Goal: Check status: Check status

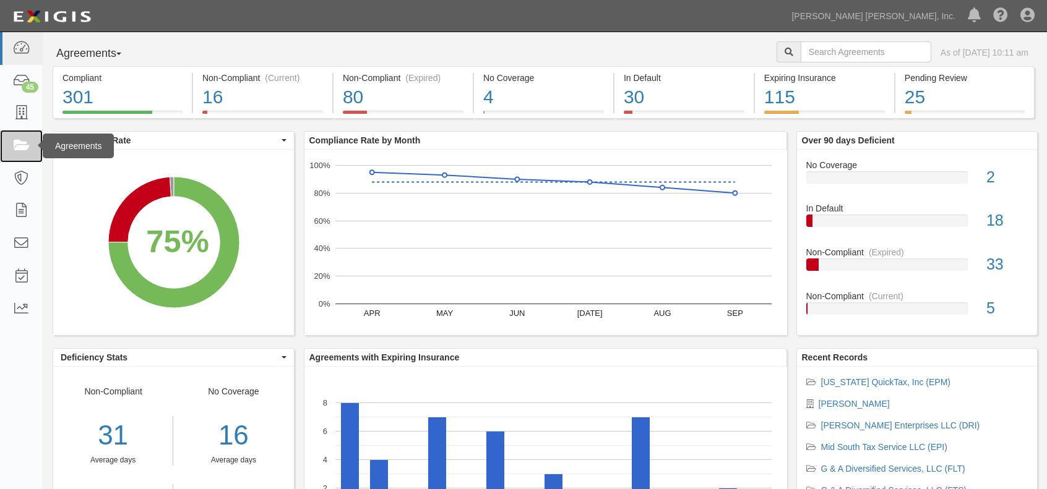
click at [17, 147] on icon at bounding box center [20, 146] width 17 height 14
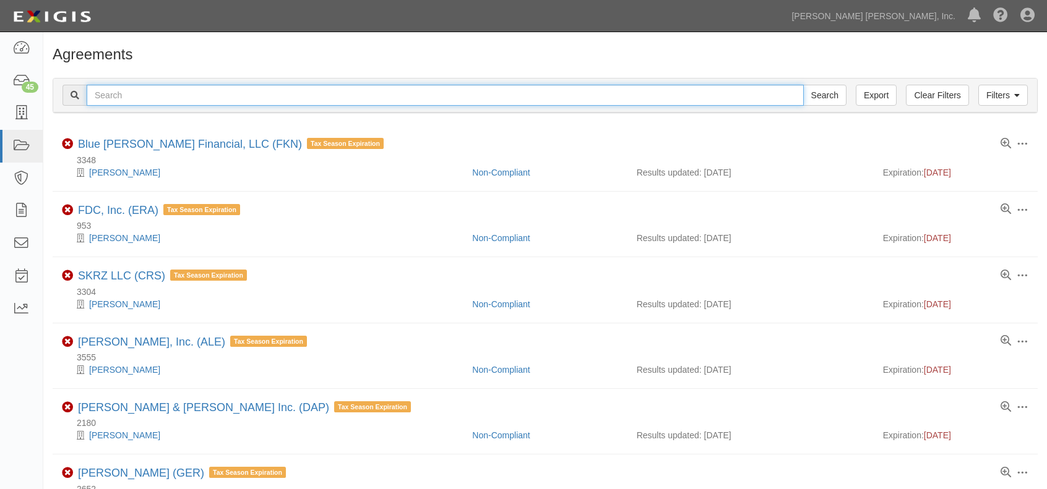
click at [257, 102] on input "text" at bounding box center [445, 95] width 717 height 21
type input "ga diversified"
click at [803, 85] on input "Search" at bounding box center [824, 95] width 43 height 21
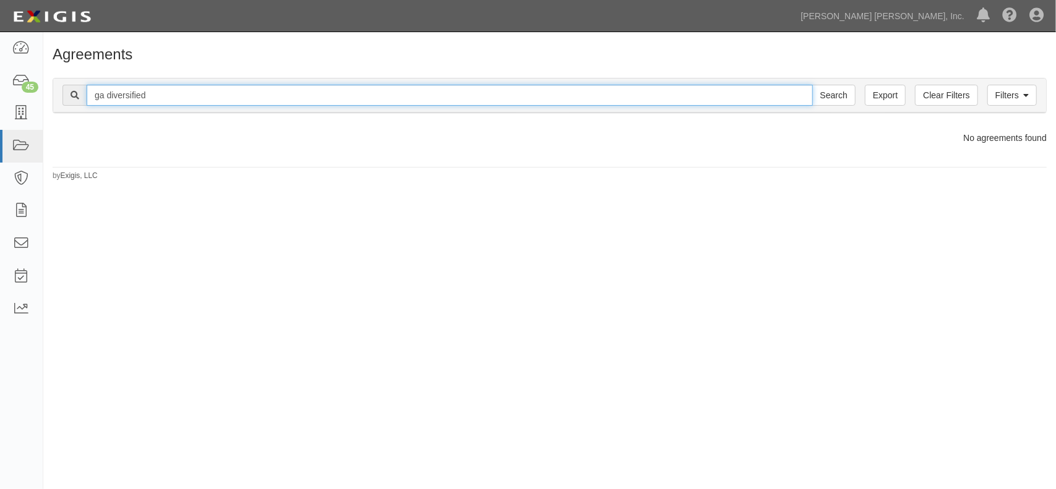
click at [100, 99] on input "ga diversified" at bounding box center [450, 95] width 726 height 21
type input "g & a diversified"
click at [812, 85] on input "Search" at bounding box center [833, 95] width 43 height 21
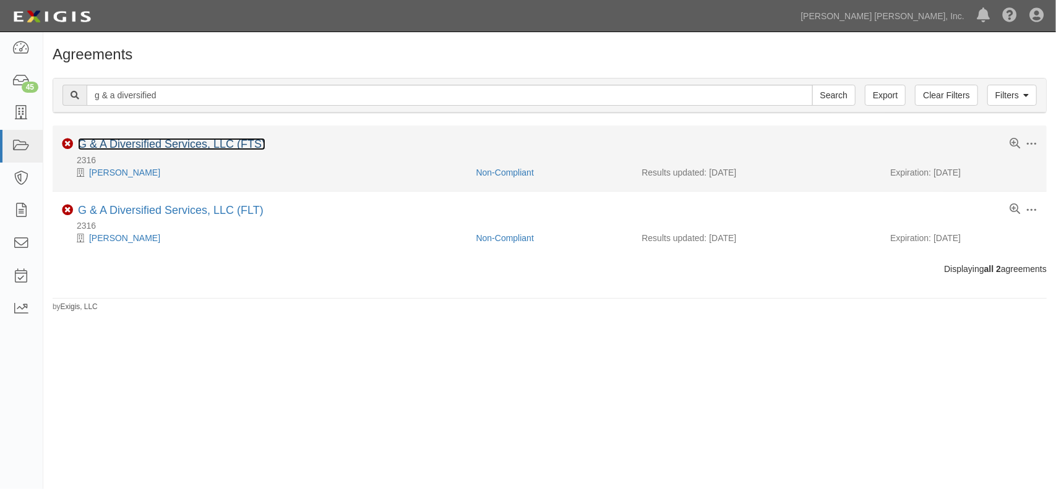
click at [179, 143] on link "G & A Diversified Services, LLC (FTS)" at bounding box center [171, 144] width 187 height 12
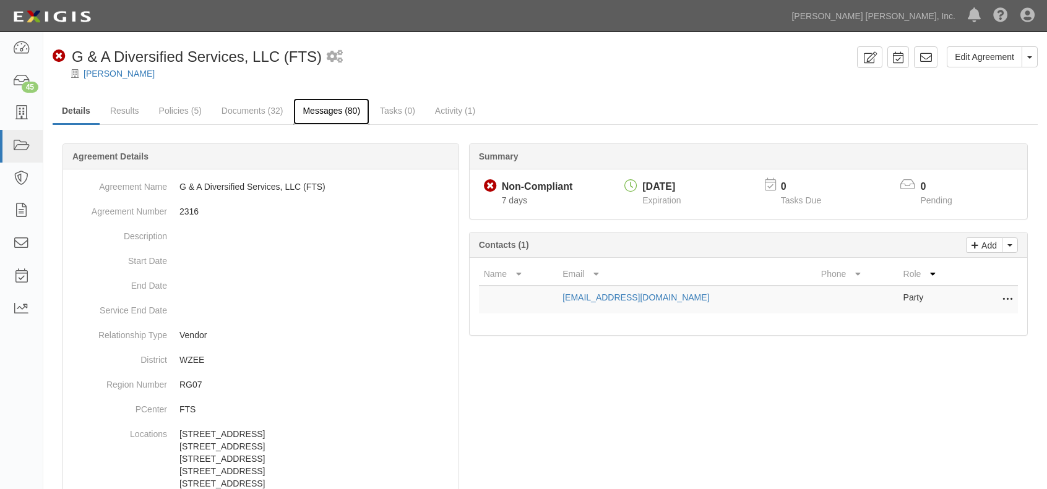
click at [332, 118] on link "Messages (80)" at bounding box center [331, 111] width 76 height 27
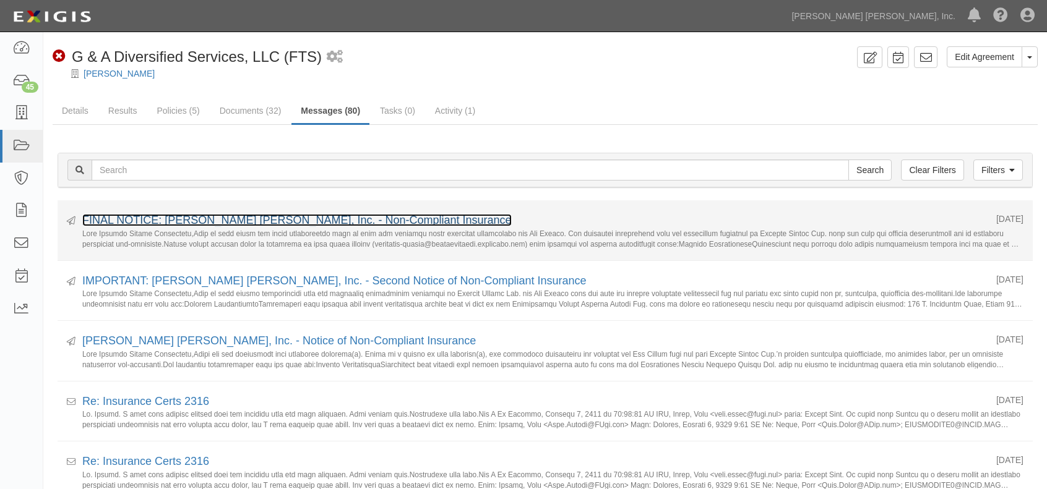
click at [333, 220] on link "FINAL NOTICE: Jackson Hewitt, Inc. - Non-Compliant Insurance" at bounding box center [296, 220] width 429 height 12
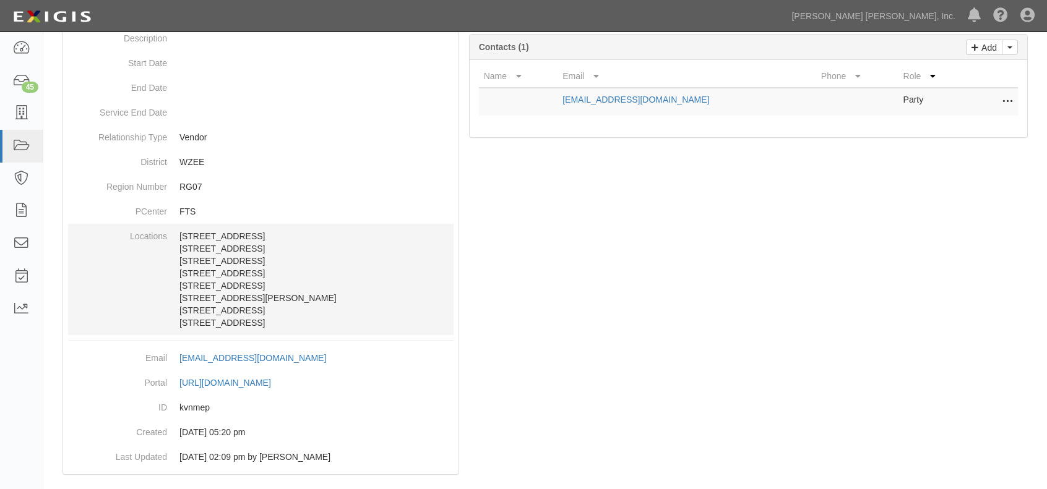
scroll to position [212, 0]
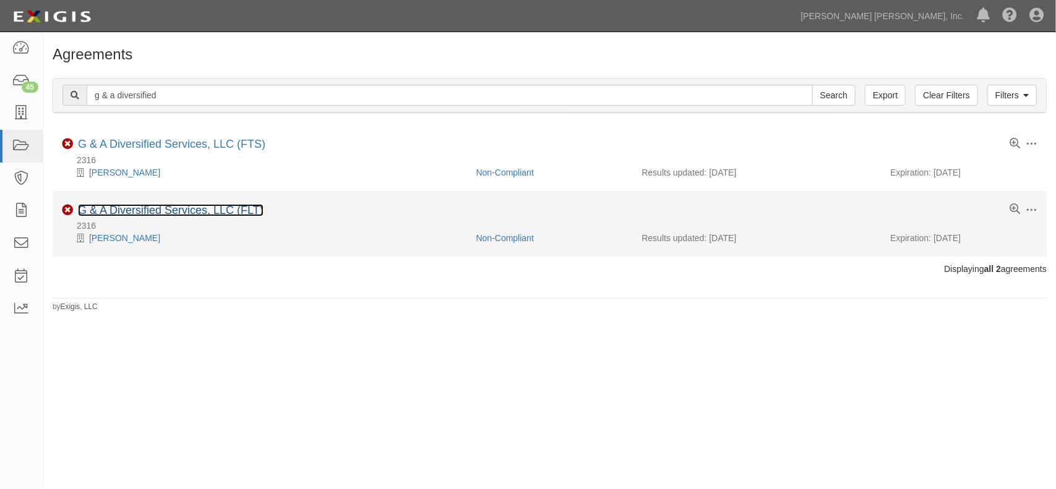
click at [197, 206] on link "G & A Diversified Services, LLC (FLT)" at bounding box center [171, 210] width 186 height 12
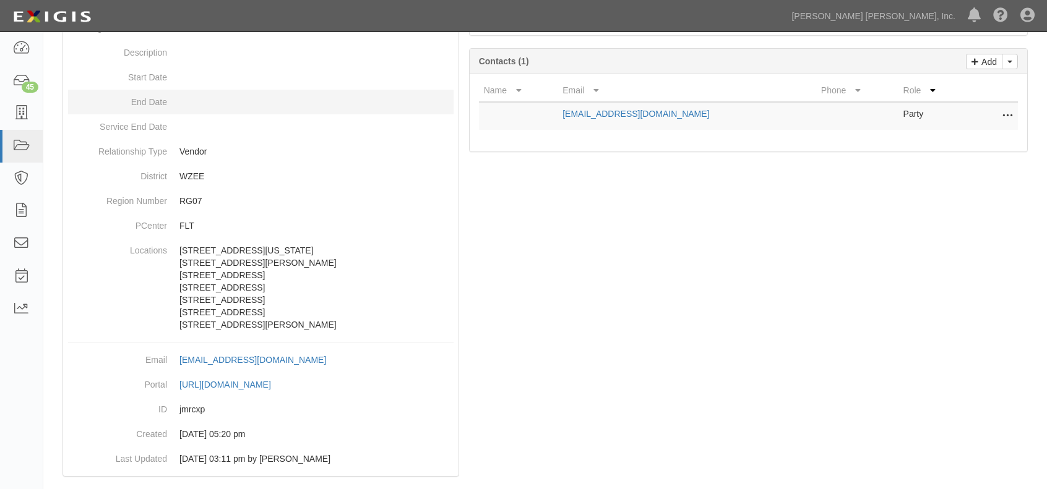
scroll to position [200, 0]
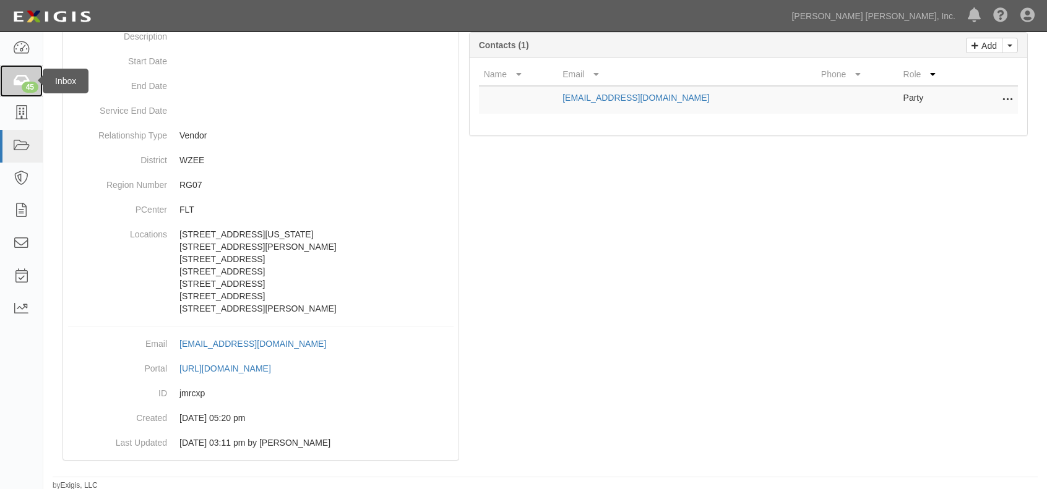
click at [25, 74] on icon at bounding box center [20, 81] width 17 height 14
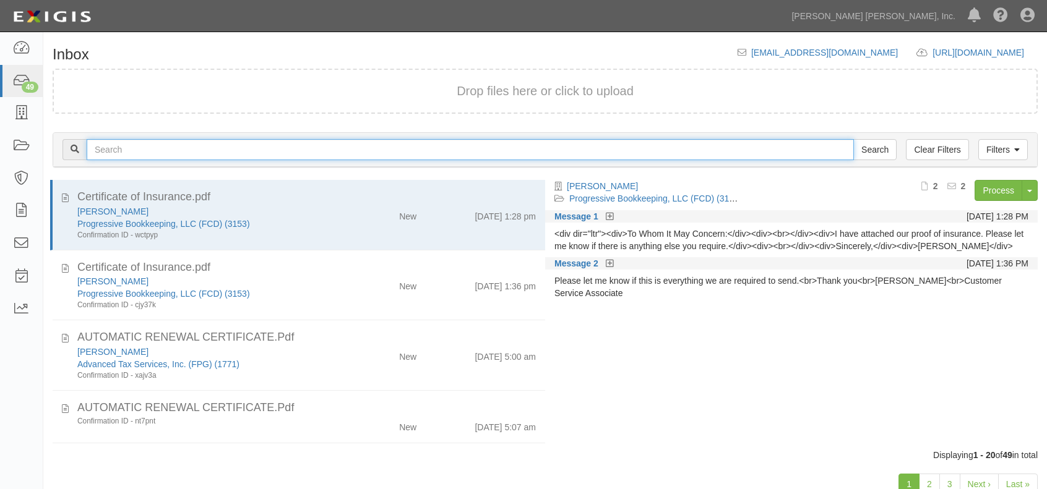
click at [181, 151] on input "text" at bounding box center [470, 149] width 767 height 21
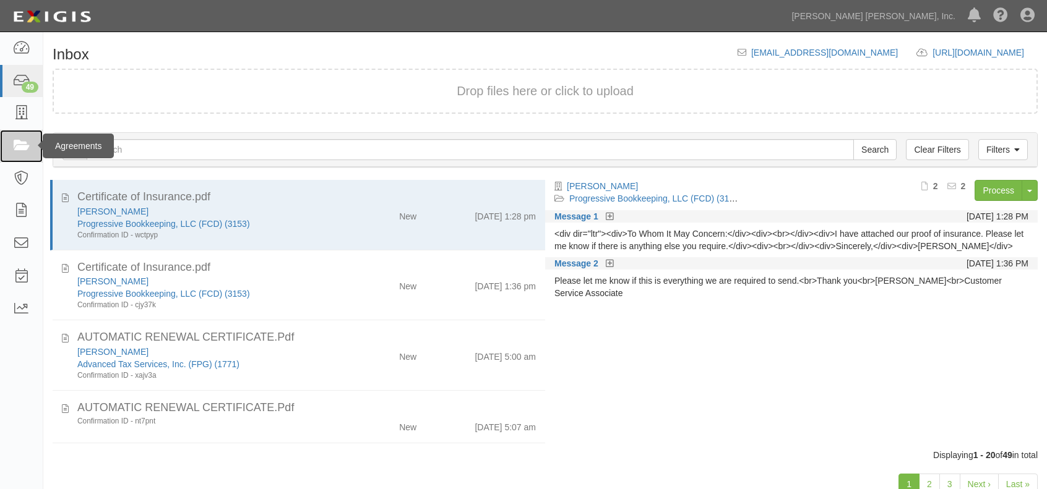
click at [21, 140] on icon at bounding box center [20, 146] width 17 height 14
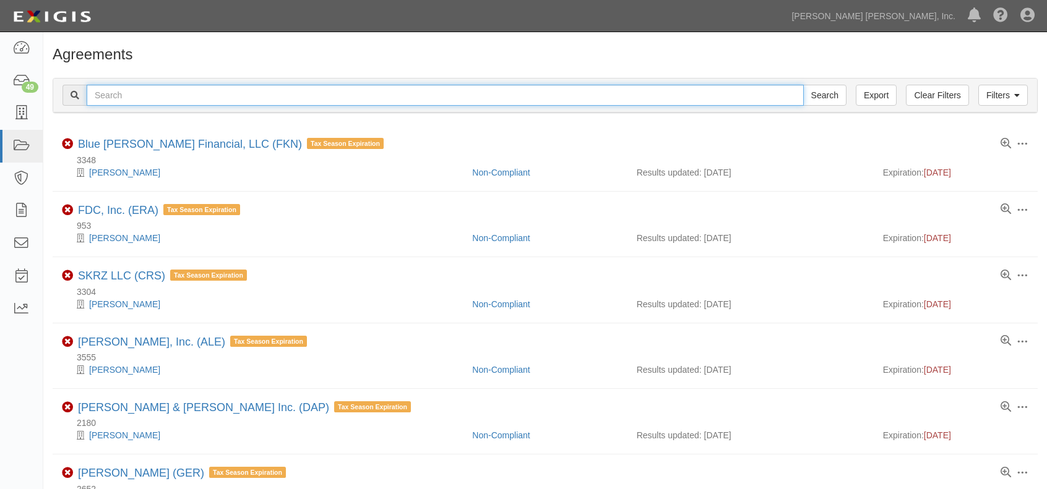
click at [236, 93] on input "text" at bounding box center [445, 95] width 717 height 21
type input "khat"
click at [803, 85] on input "Search" at bounding box center [824, 95] width 43 height 21
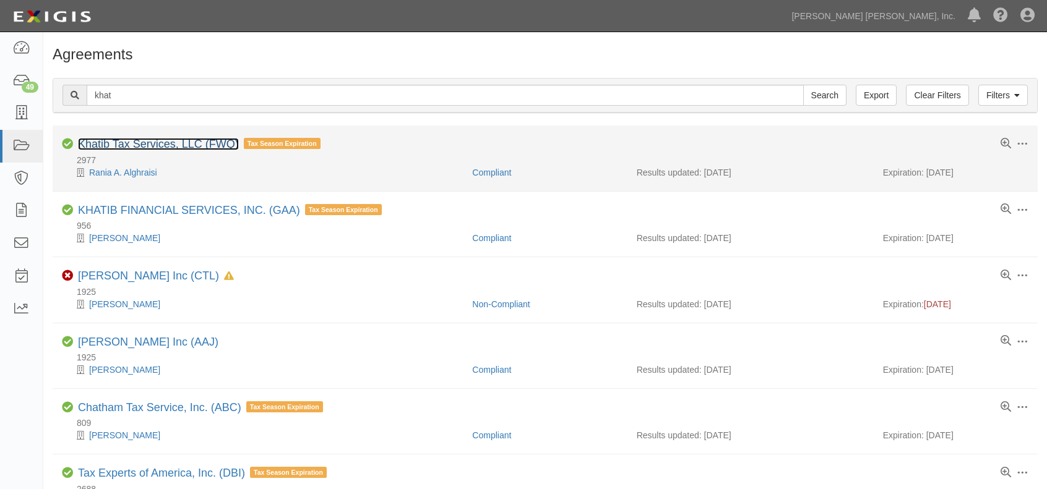
click at [167, 144] on link "Khatib Tax Services, LLC (FWQ)" at bounding box center [158, 144] width 161 height 12
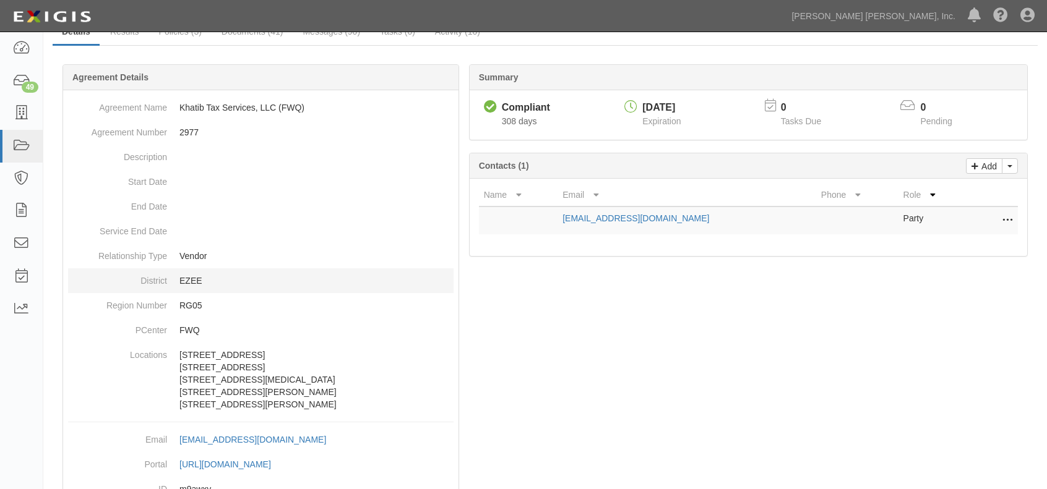
scroll to position [187, 0]
